Goal: Check status

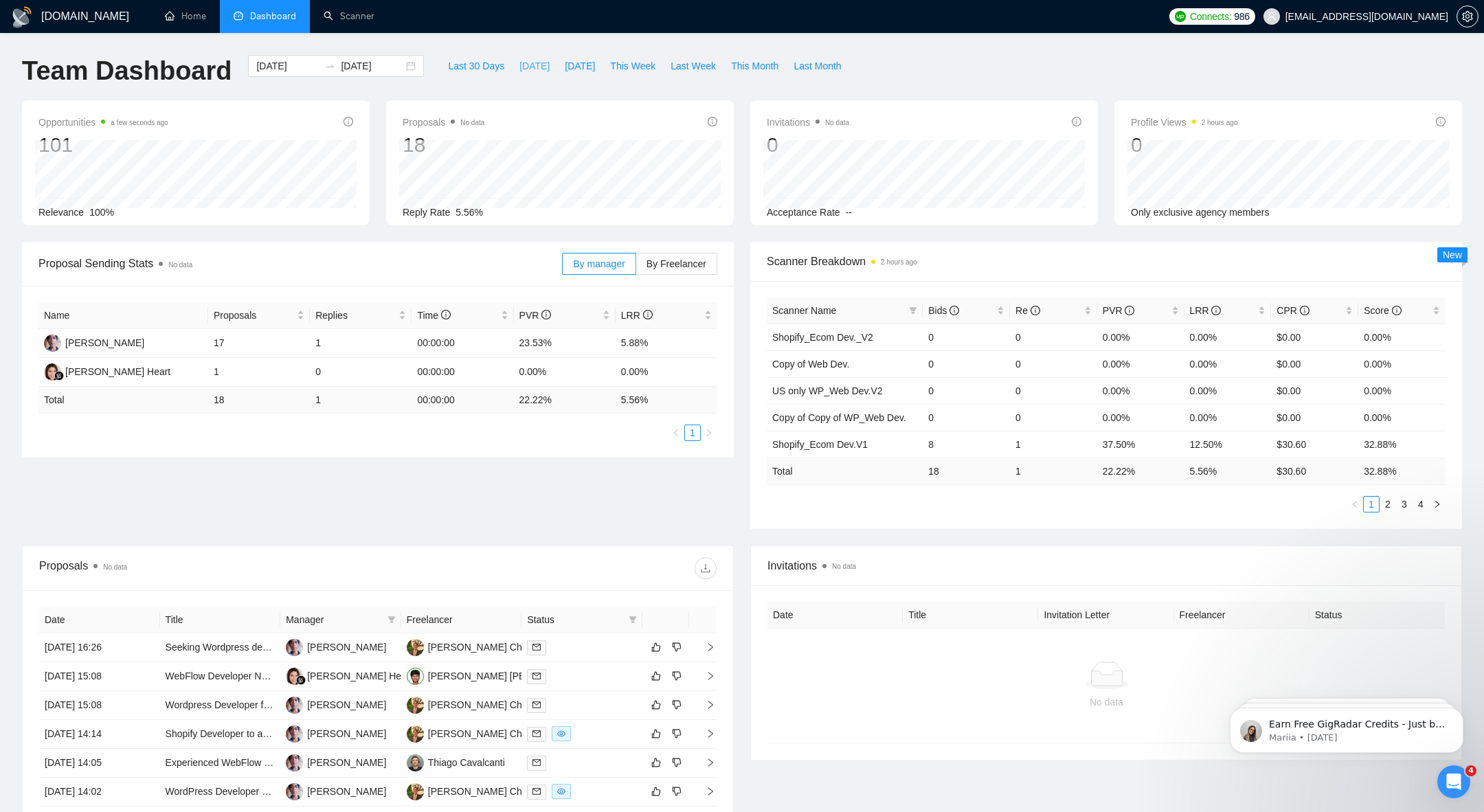
click at [520, 69] on span "[DATE]" at bounding box center [535, 65] width 30 height 15
type input "[DATE]"
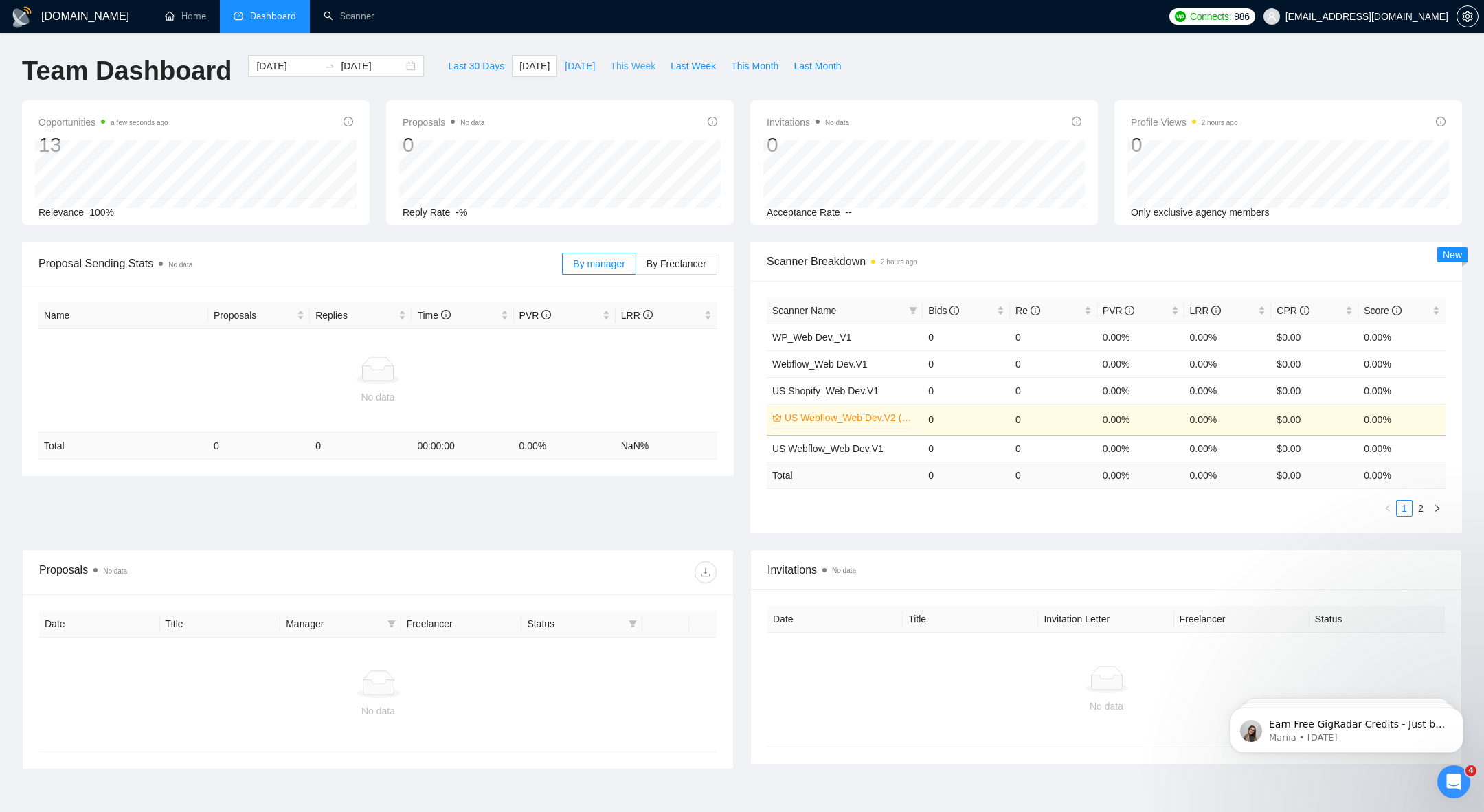
click at [636, 66] on span "This Week" at bounding box center [633, 65] width 46 height 15
type input "[DATE]"
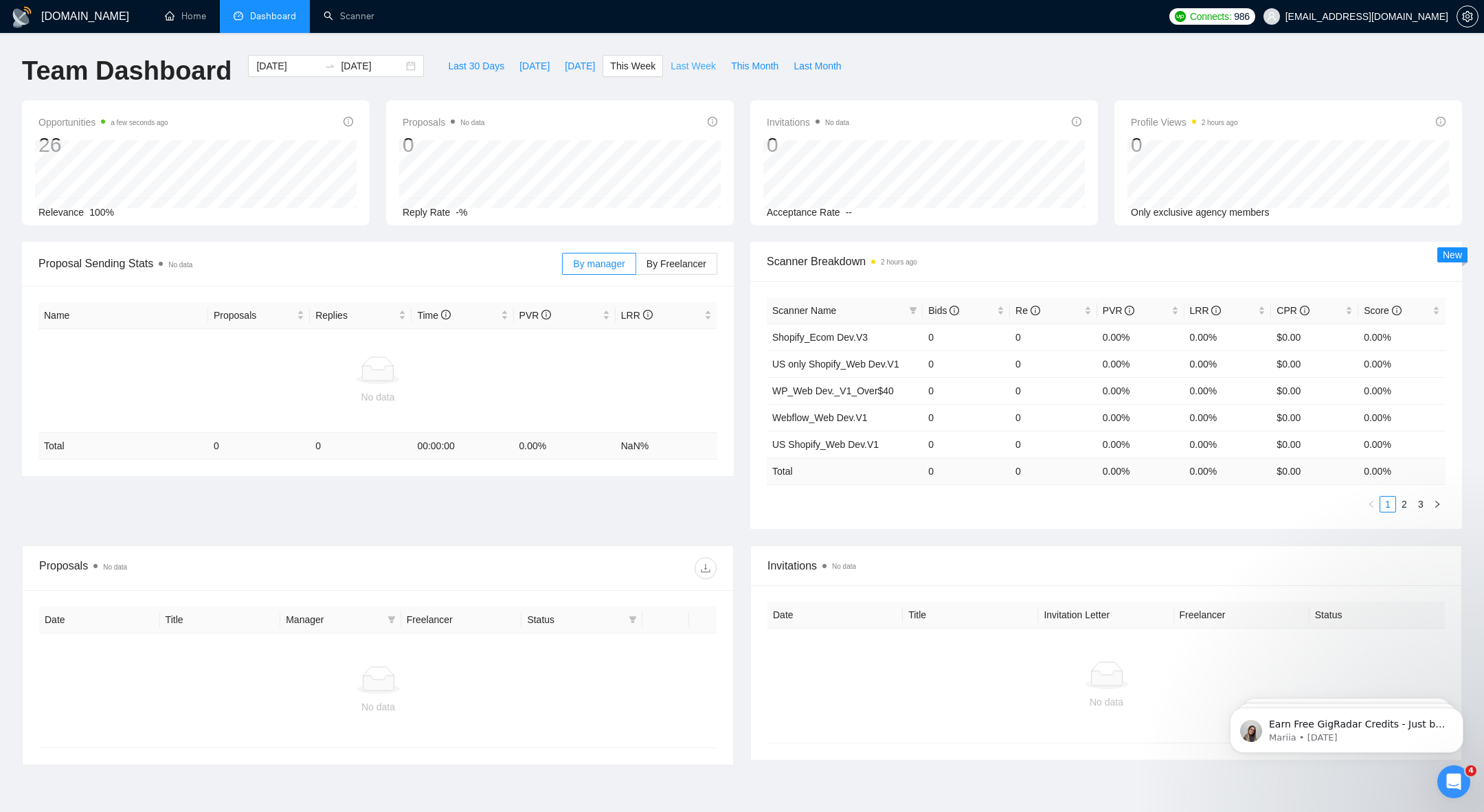
click at [690, 62] on span "Last Week" at bounding box center [694, 65] width 46 height 15
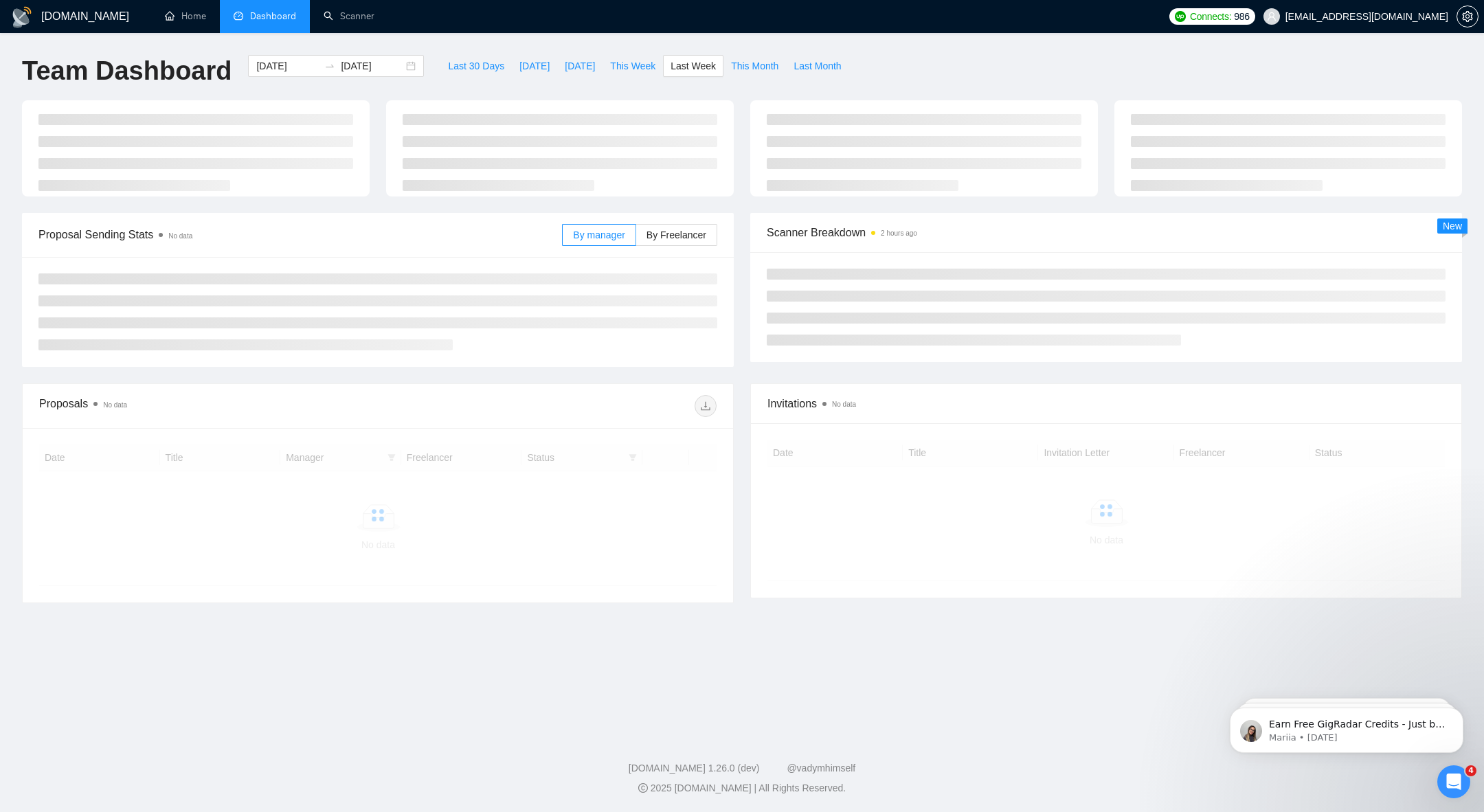
type input "[DATE]"
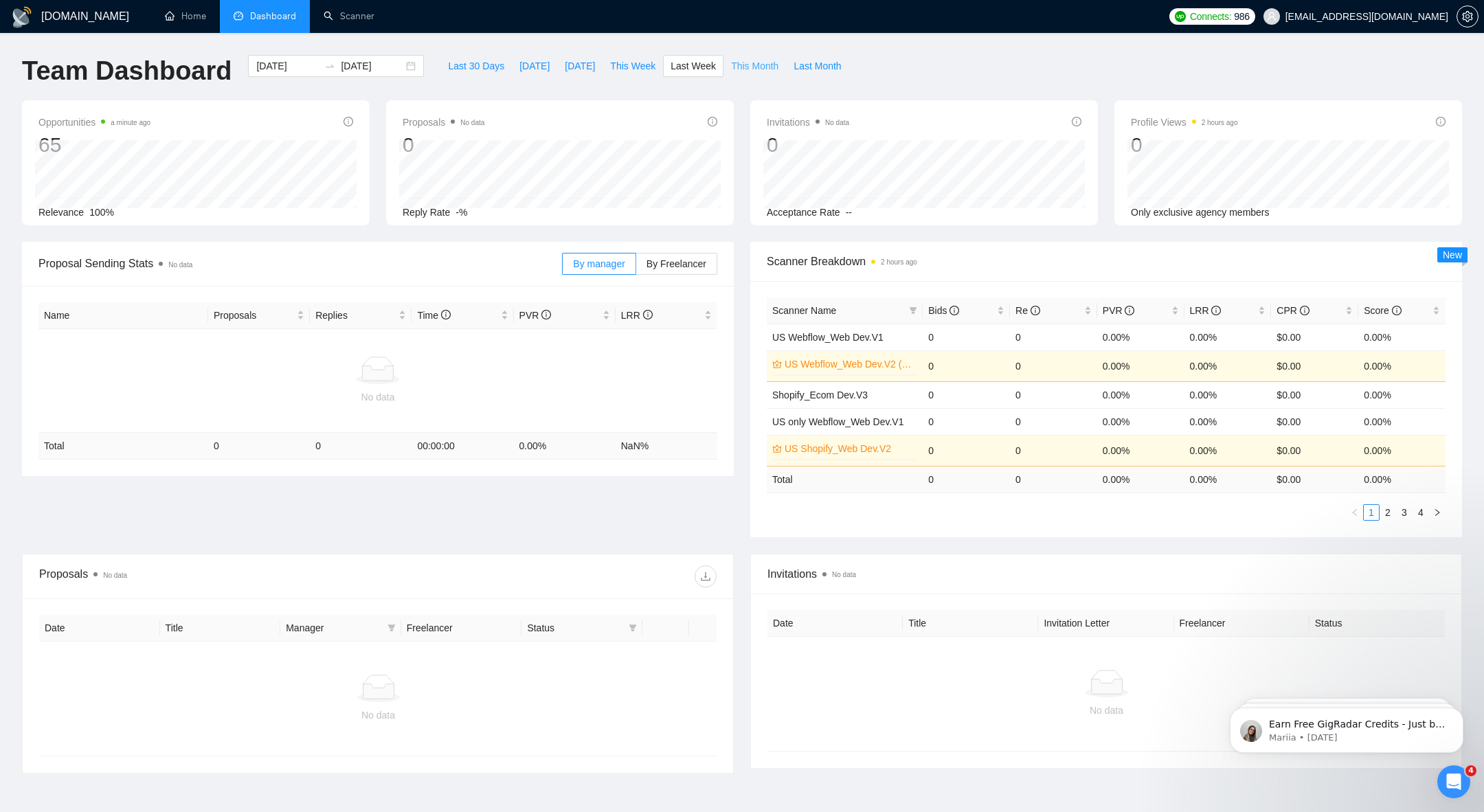
click at [741, 70] on span "This Month" at bounding box center [754, 65] width 47 height 15
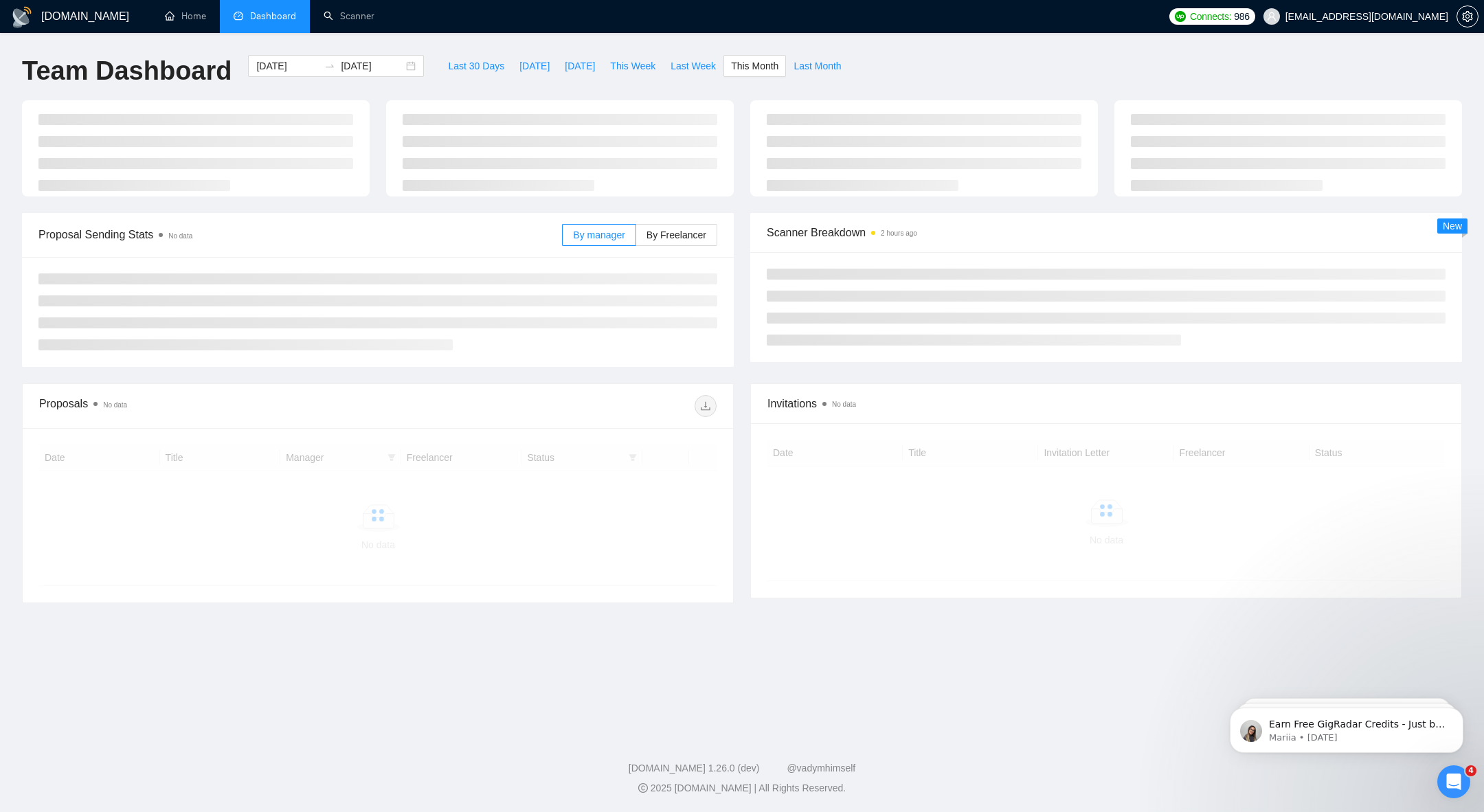
type input "[DATE]"
